Goal: Task Accomplishment & Management: Manage account settings

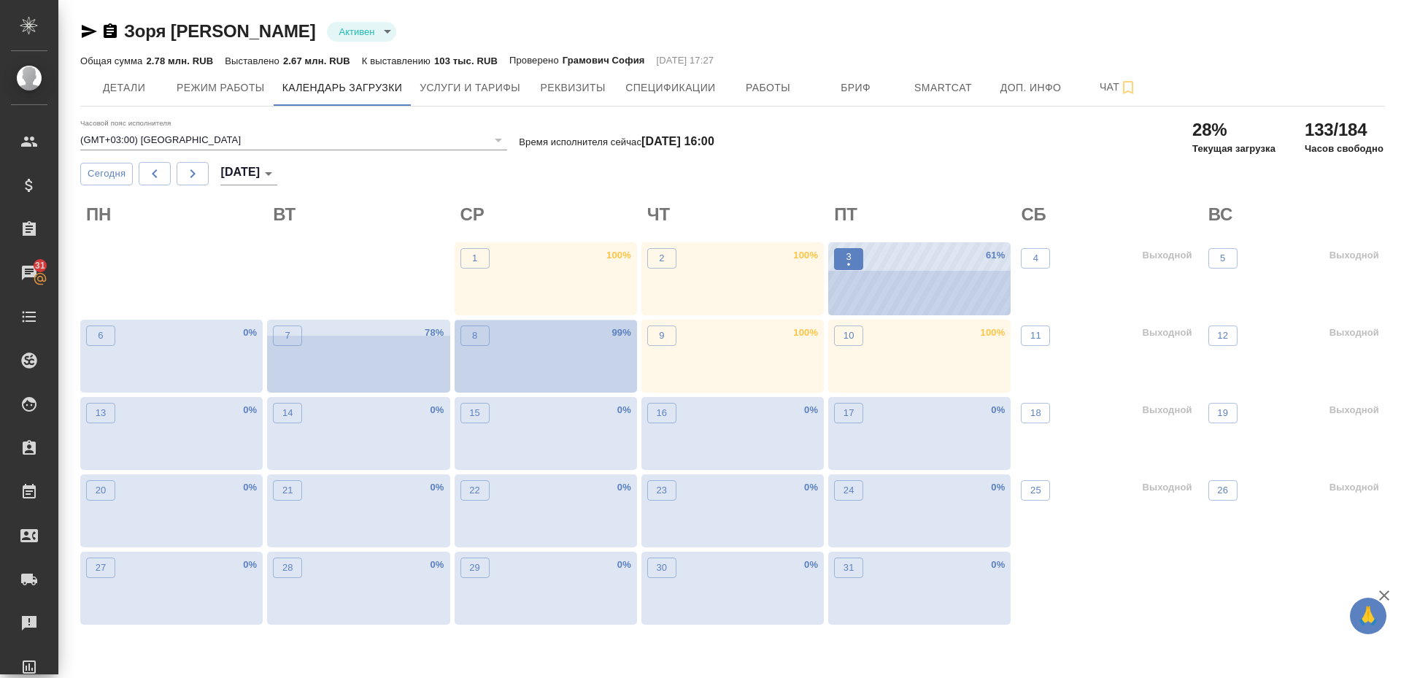
click at [849, 261] on p "•" at bounding box center [848, 265] width 5 height 15
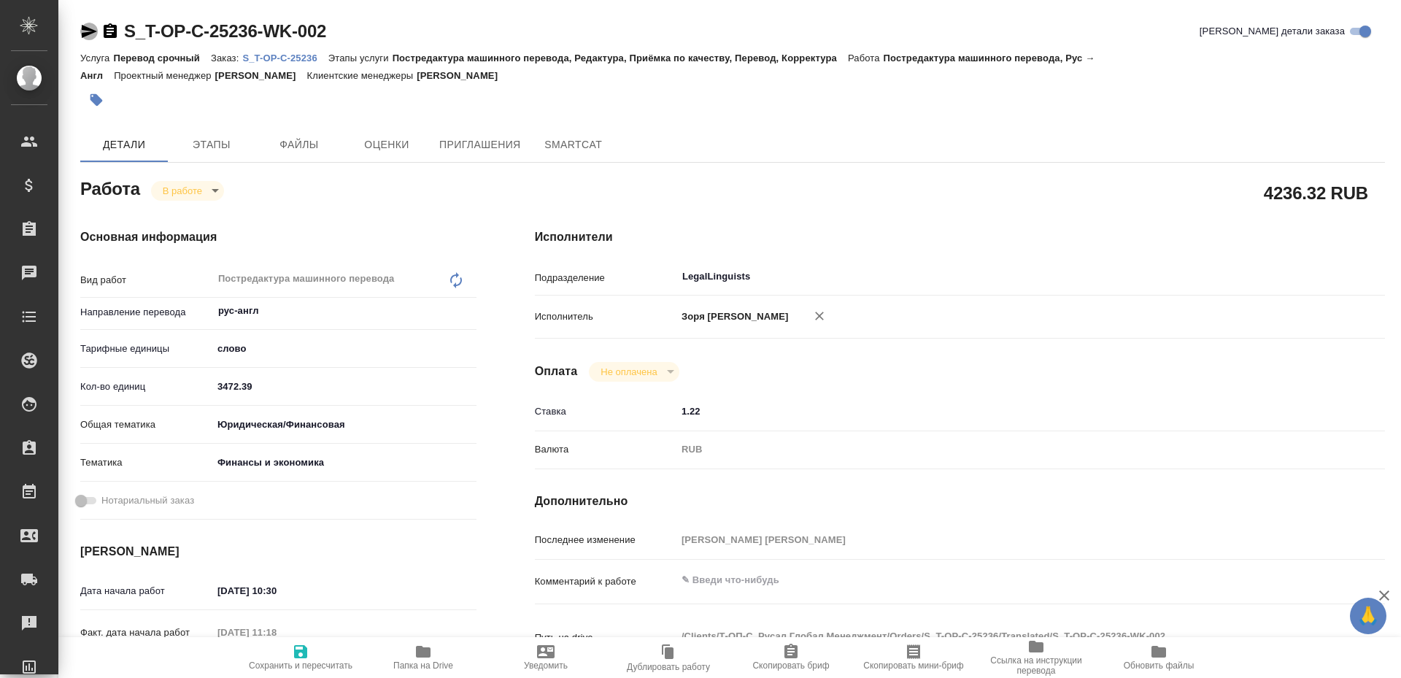
click at [83, 35] on icon "button" at bounding box center [89, 31] width 15 height 13
click at [412, 643] on span "Папка на Drive" at bounding box center [423, 657] width 105 height 28
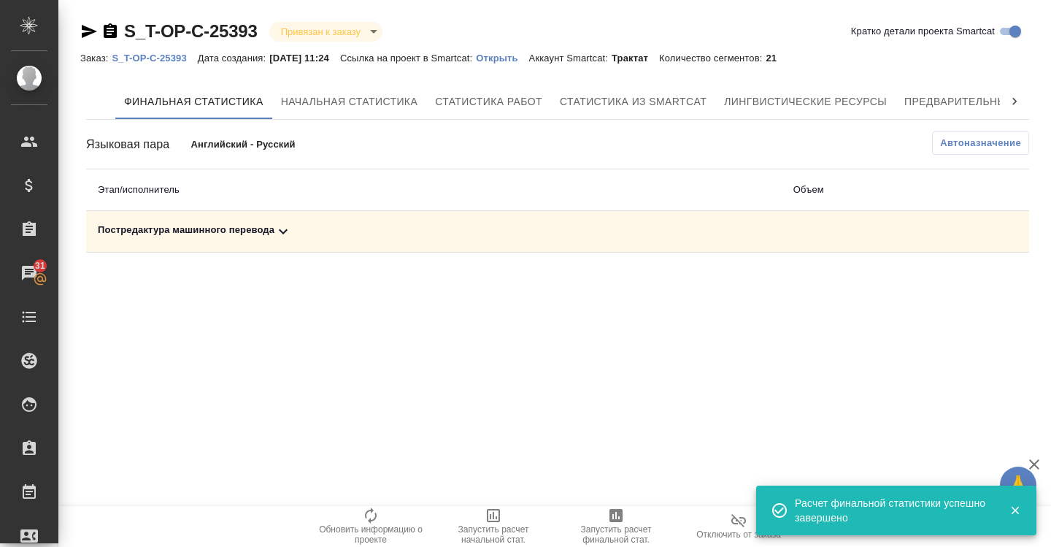
click at [185, 235] on div "Постредактура машинного перевода" at bounding box center [434, 232] width 672 height 18
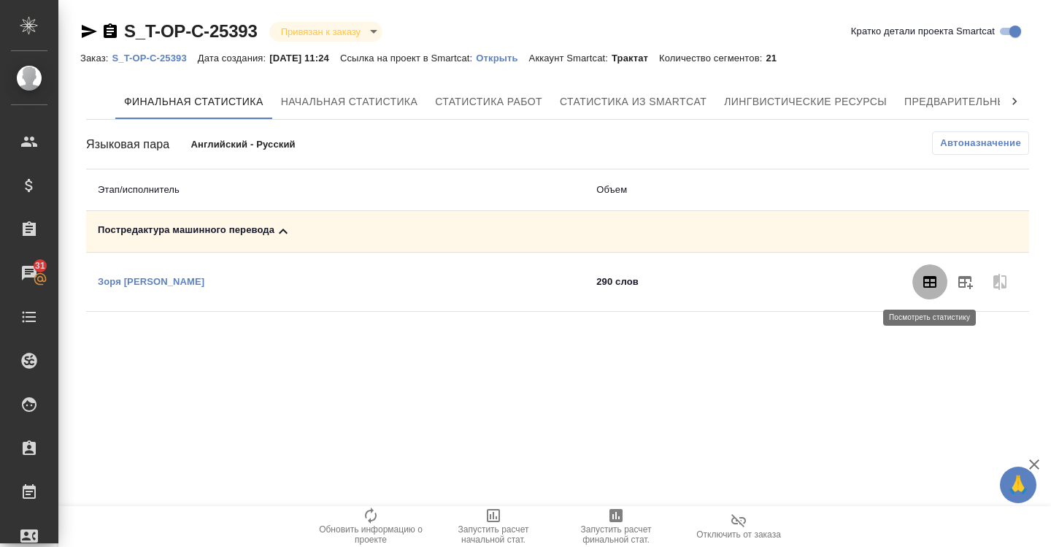
click at [936, 282] on icon "button" at bounding box center [929, 282] width 13 height 12
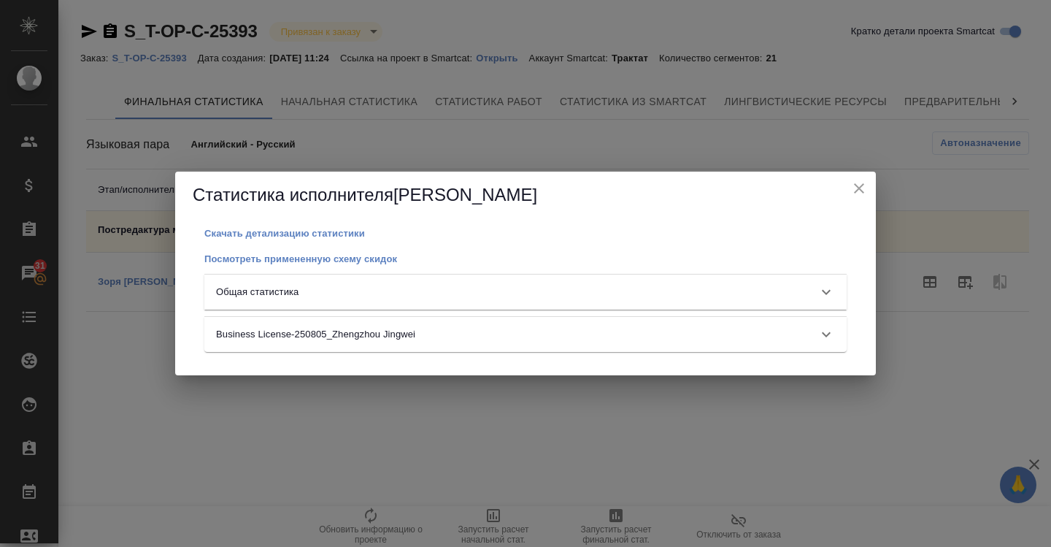
click at [723, 299] on div "Общая статистика" at bounding box center [525, 291] width 642 height 35
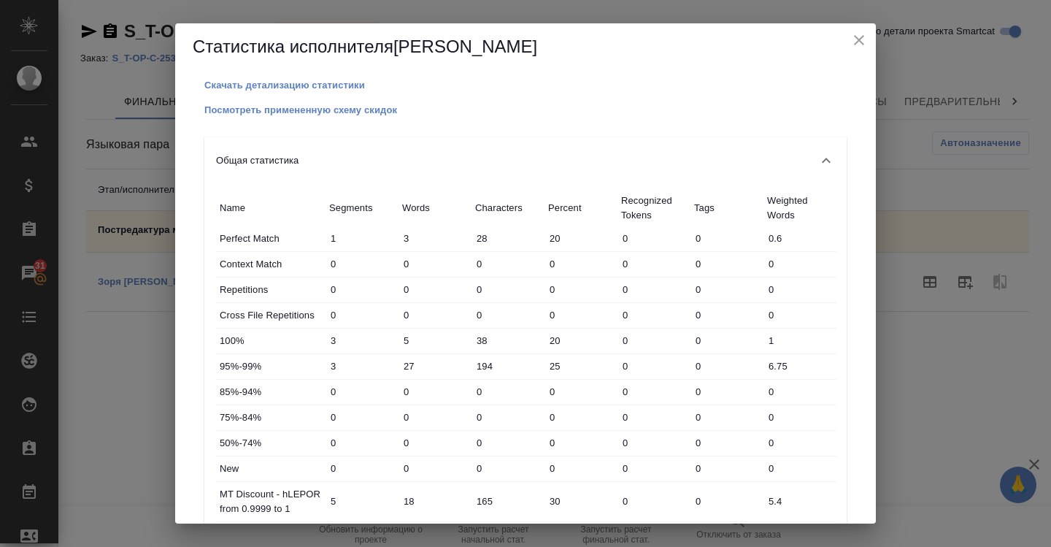
scroll to position [419, 0]
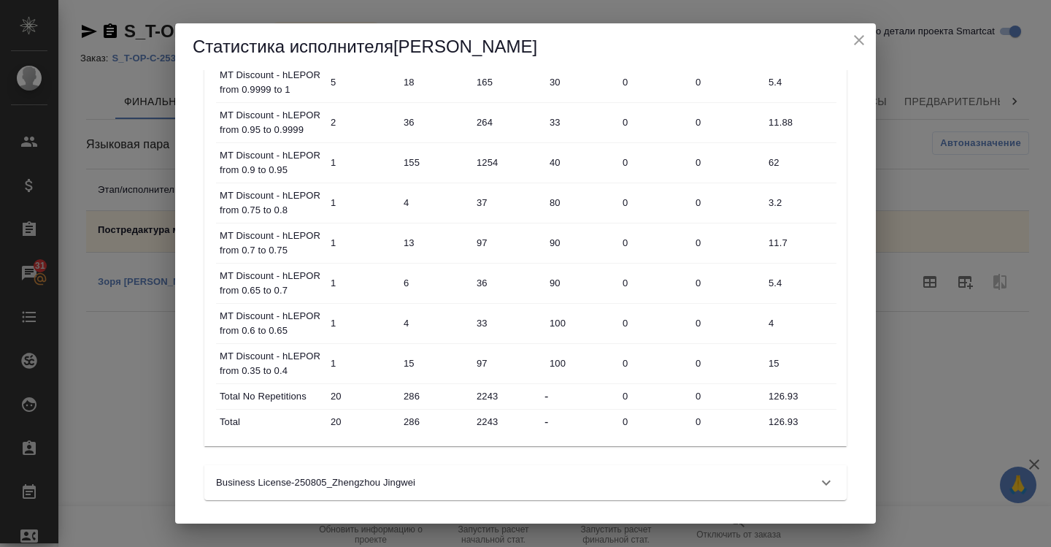
click at [857, 51] on h5 "Статистика исполнителя Zoria Tatiana" at bounding box center [526, 46] width 666 height 23
click at [857, 49] on button "close" at bounding box center [859, 40] width 22 height 22
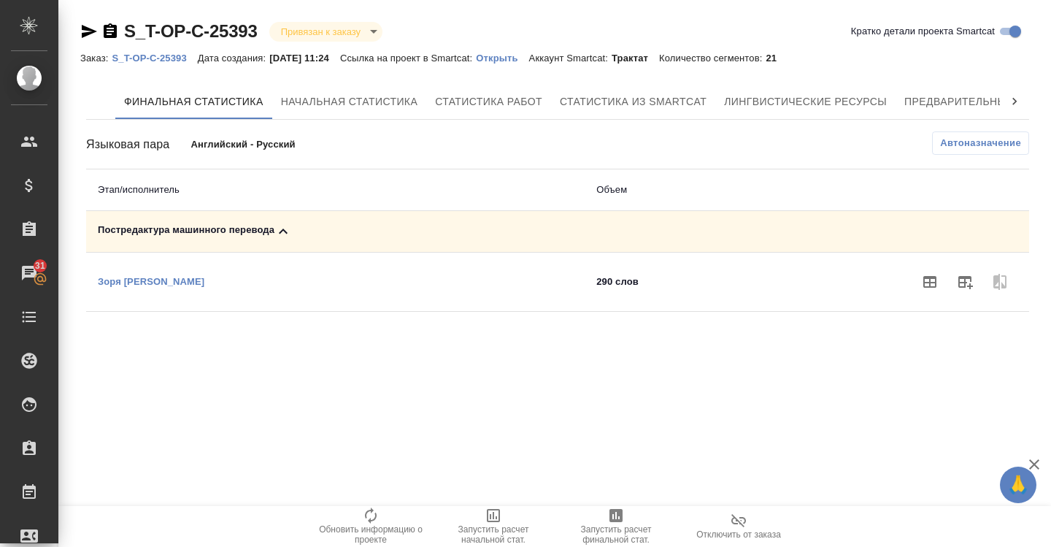
click at [971, 298] on span at bounding box center [964, 281] width 35 height 35
click at [965, 289] on icon "button" at bounding box center [965, 282] width 18 height 18
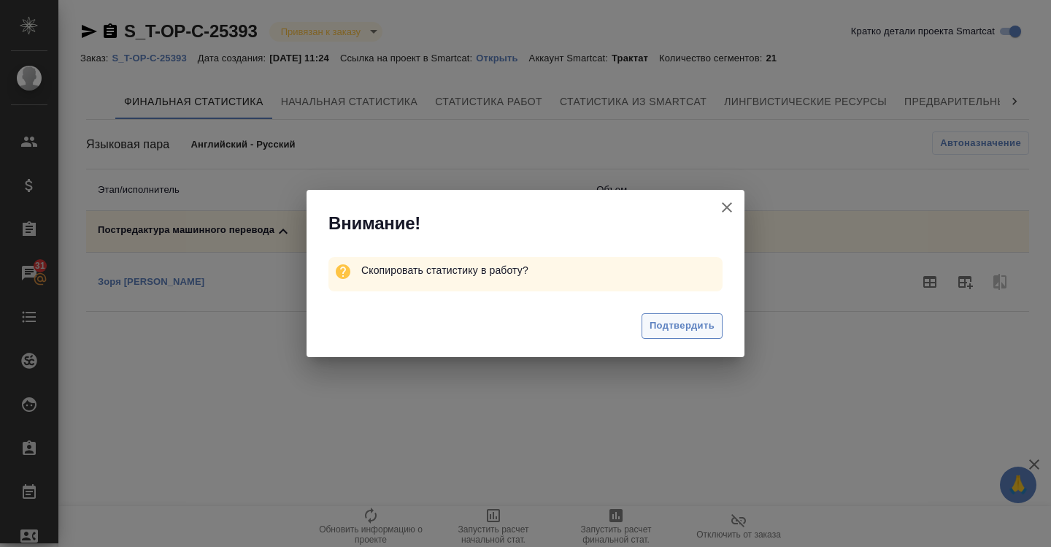
click at [692, 320] on span "Подтвердить" at bounding box center [681, 325] width 65 height 17
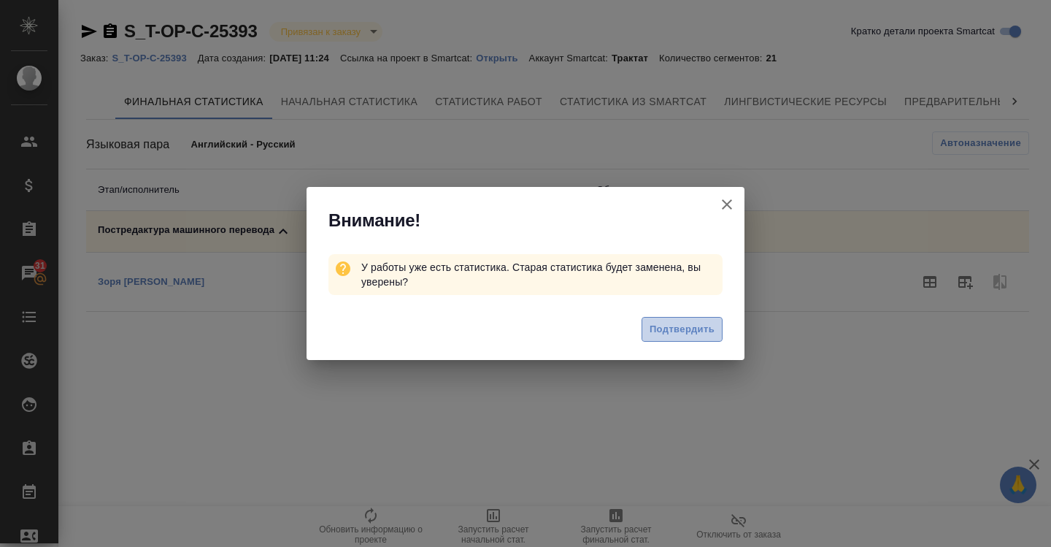
click at [691, 321] on span "Подтвердить" at bounding box center [681, 329] width 65 height 17
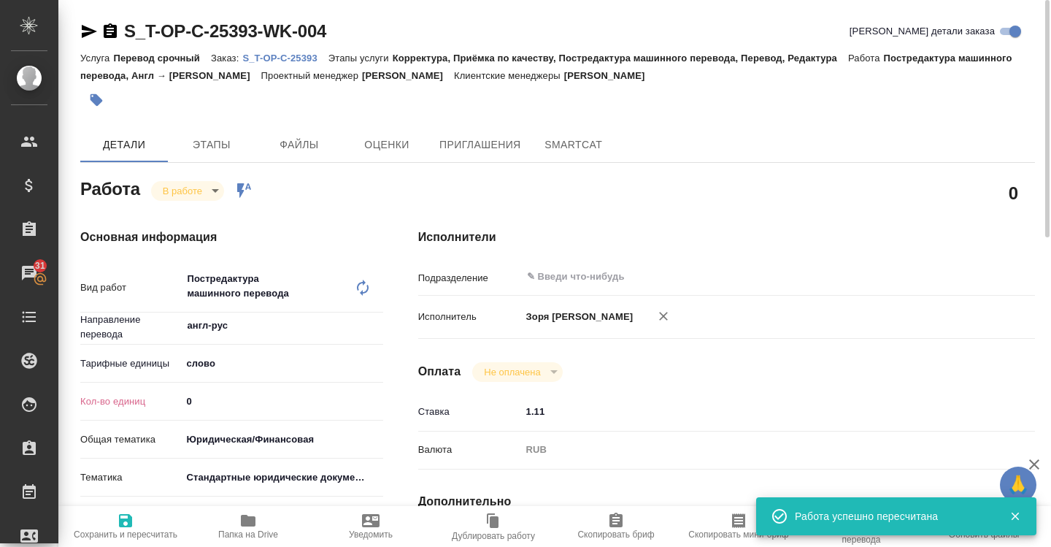
click at [260, 513] on span "Папка на Drive" at bounding box center [248, 526] width 105 height 28
click at [120, 536] on span "Сохранить и пересчитать" at bounding box center [126, 534] width 104 height 10
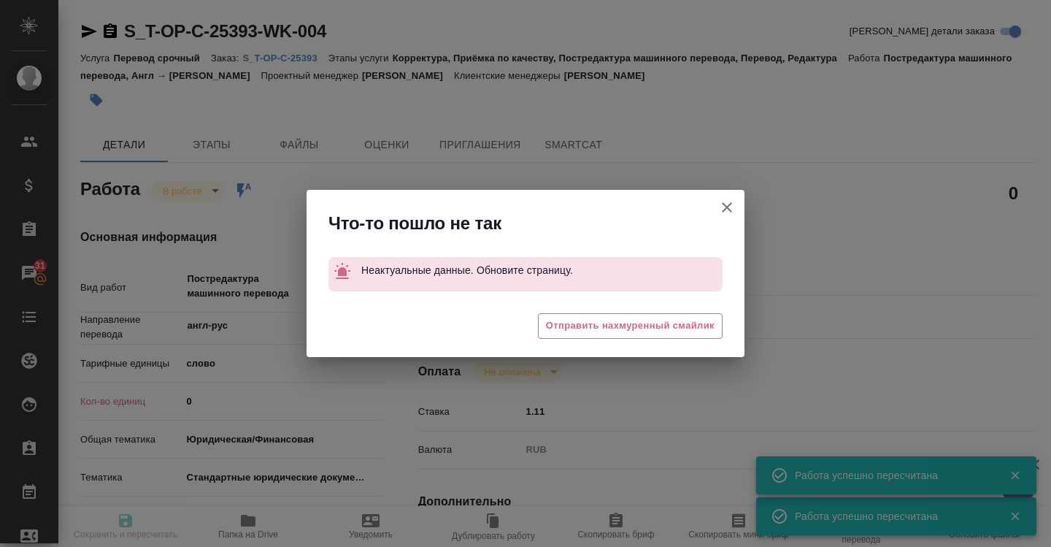
type input "inProgress"
type input "англ-рус"
type input "5a8b1489cc6b4906c91bfd90"
type input "126.93"
type input "yr-fn"
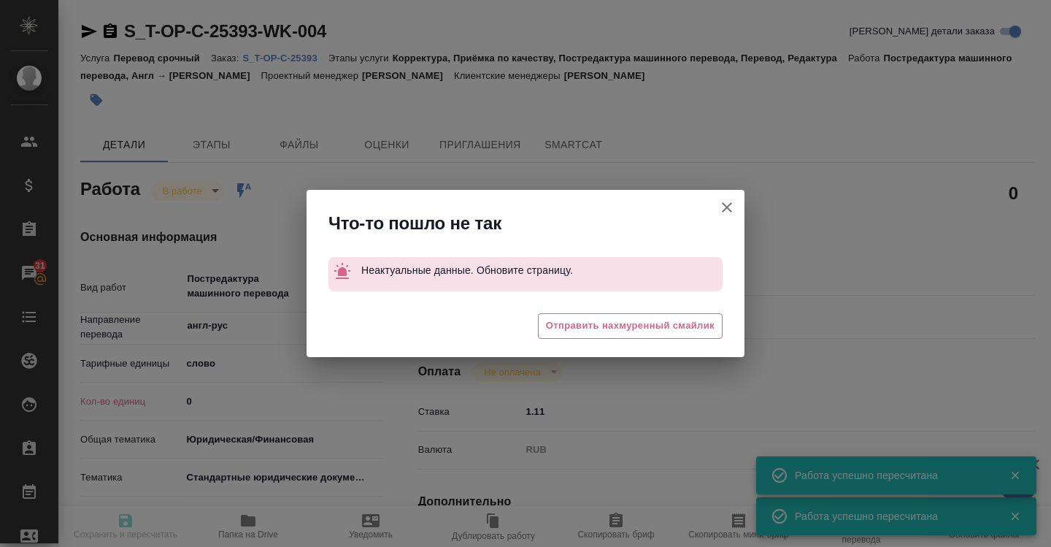
type input "5f647205b73bc97568ca66bf"
type input "03.10.2025 10:18"
type input "03.10.2025 13:09"
type input "06.10.2025 10:00"
type input "07.10.2025 10:00"
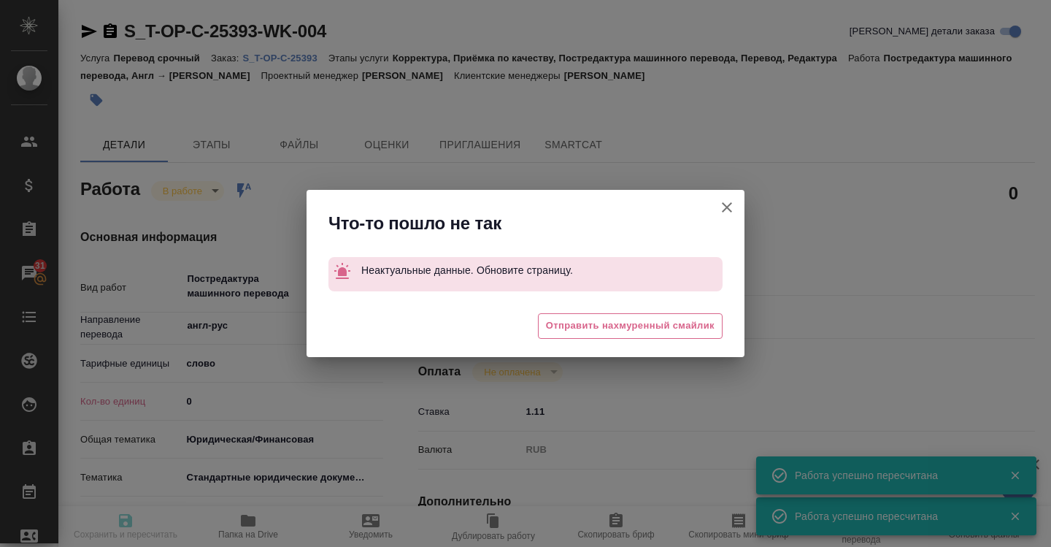
type input "notPayed"
type input "1.11"
type input "RUB"
type input "[PERSON_NAME] [PERSON_NAME]"
type input "S_T-OP-C-25393"
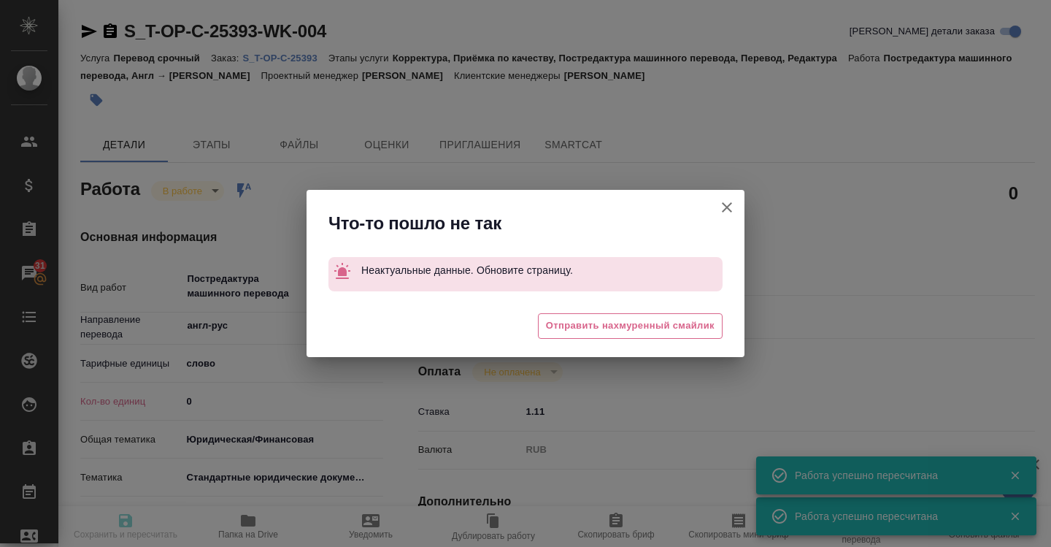
type input "Т-ОП-С-46979"
type input "Перевод срочный"
type input "Корректура, Приёмка по качеству, Постредактура машинного перевода, Перевод, Ред…"
type input "Горленко Юлия"
type input "/Clients/Т-ОП-С_Русал Глобал Менеджмент/Orders/S_T-OP-C-25393"
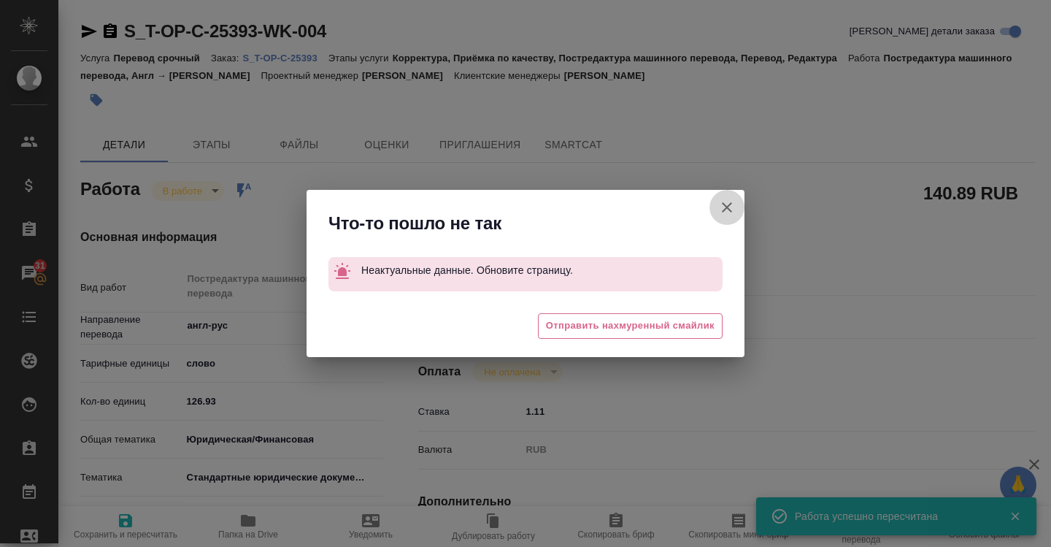
click at [736, 209] on button "[PERSON_NAME] детали заказа" at bounding box center [726, 207] width 35 height 35
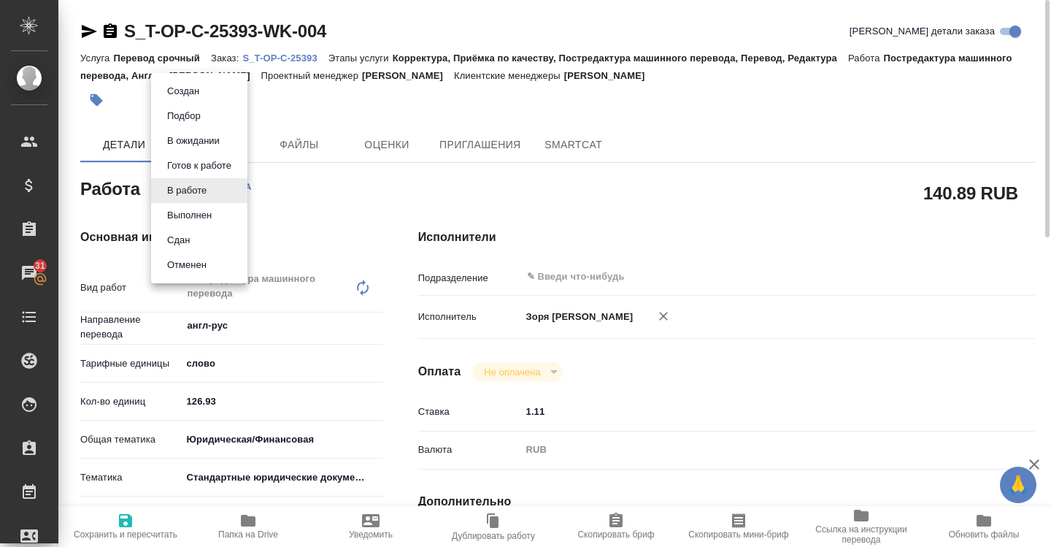
click at [207, 188] on body "🙏 .cls-1 fill:#fff; AWATERA Zoria Tatiana Клиенты Спецификации Заказы 31 Чаты T…" at bounding box center [525, 273] width 1051 height 547
click at [199, 213] on button "Выполнен" at bounding box center [189, 215] width 53 height 16
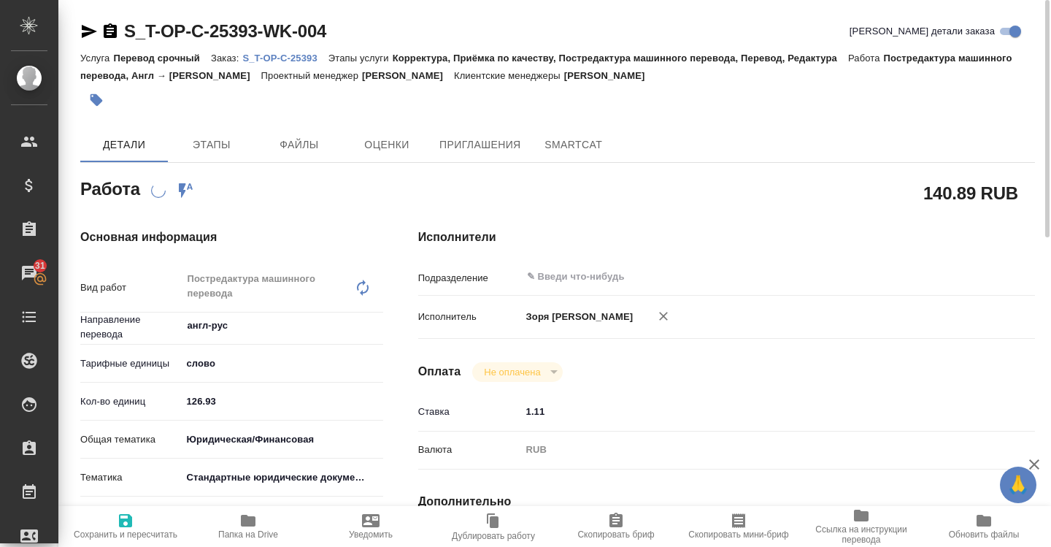
click at [88, 31] on icon "button" at bounding box center [89, 32] width 18 height 18
type textarea "x"
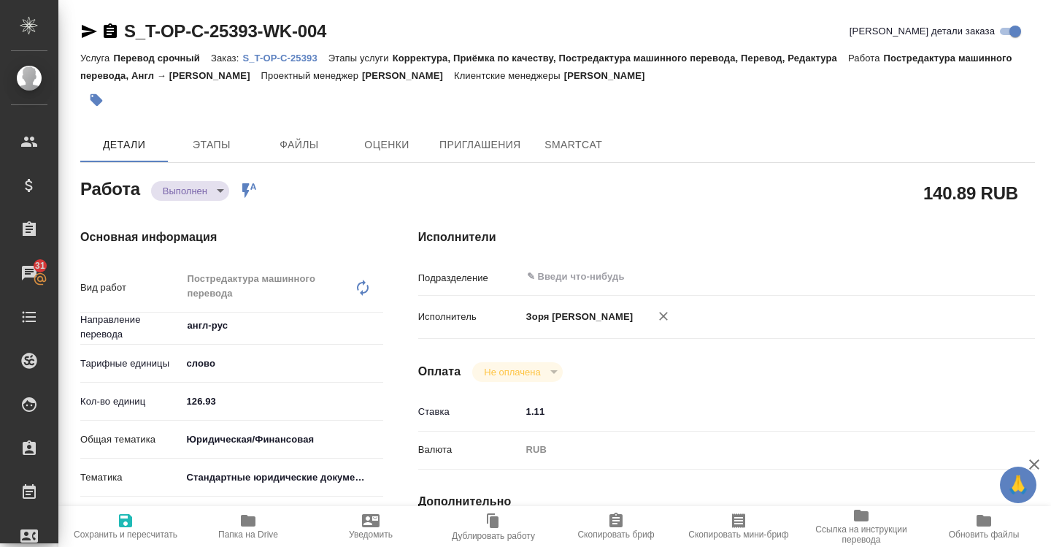
type textarea "x"
